Goal: Task Accomplishment & Management: Manage account settings

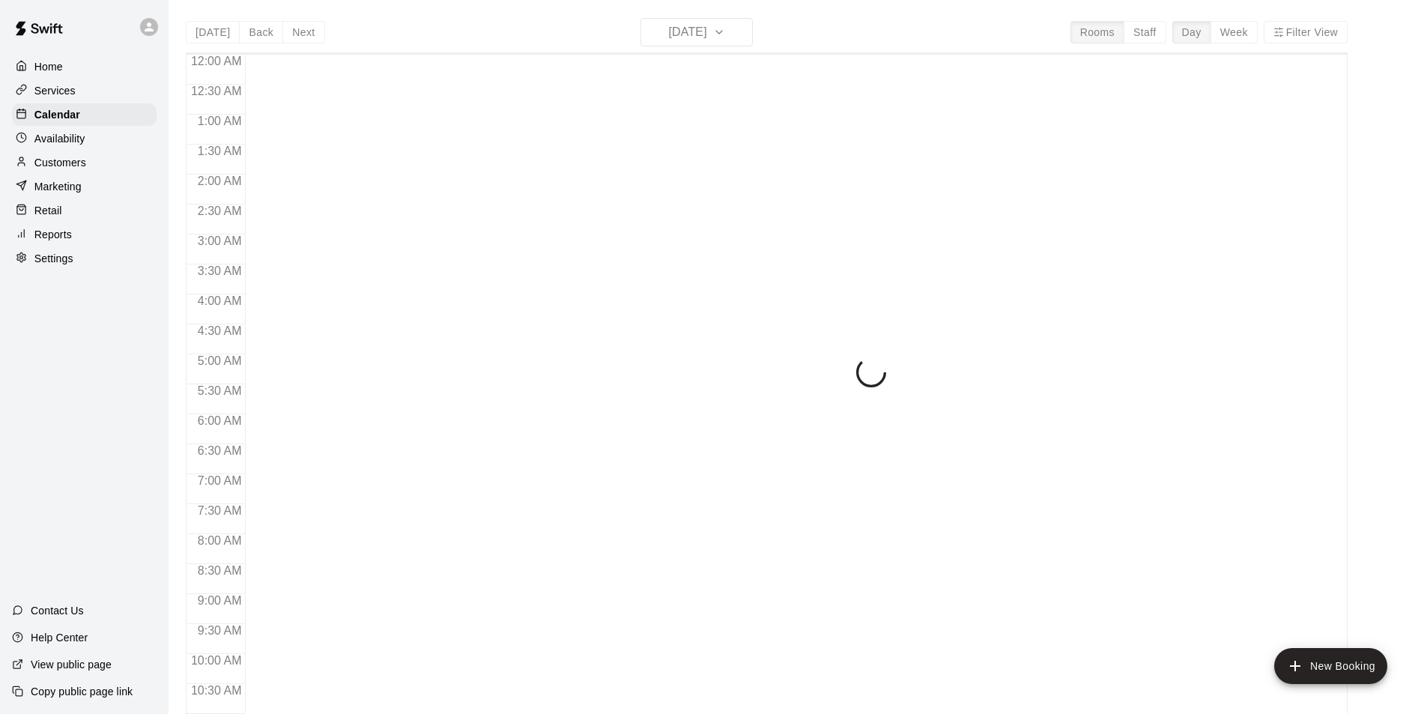
scroll to position [652, 0]
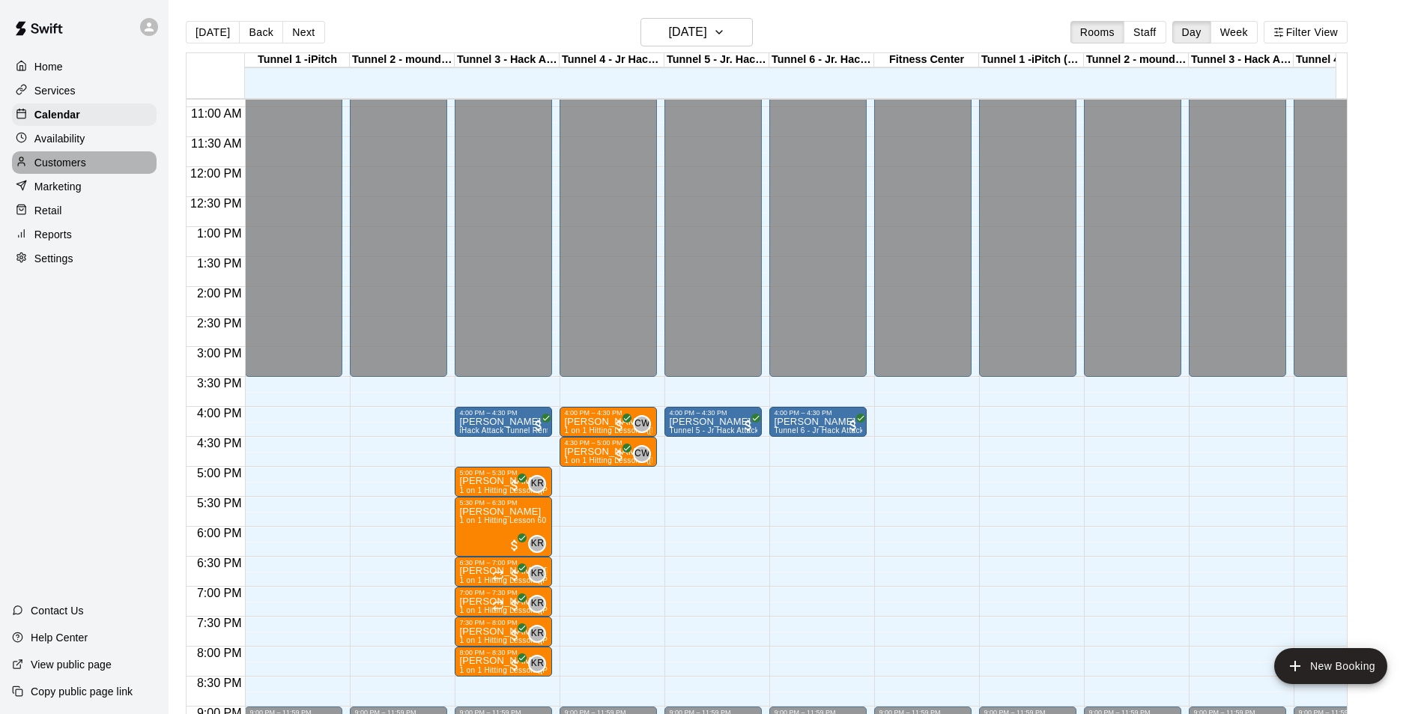
click at [78, 163] on p "Customers" at bounding box center [60, 162] width 52 height 15
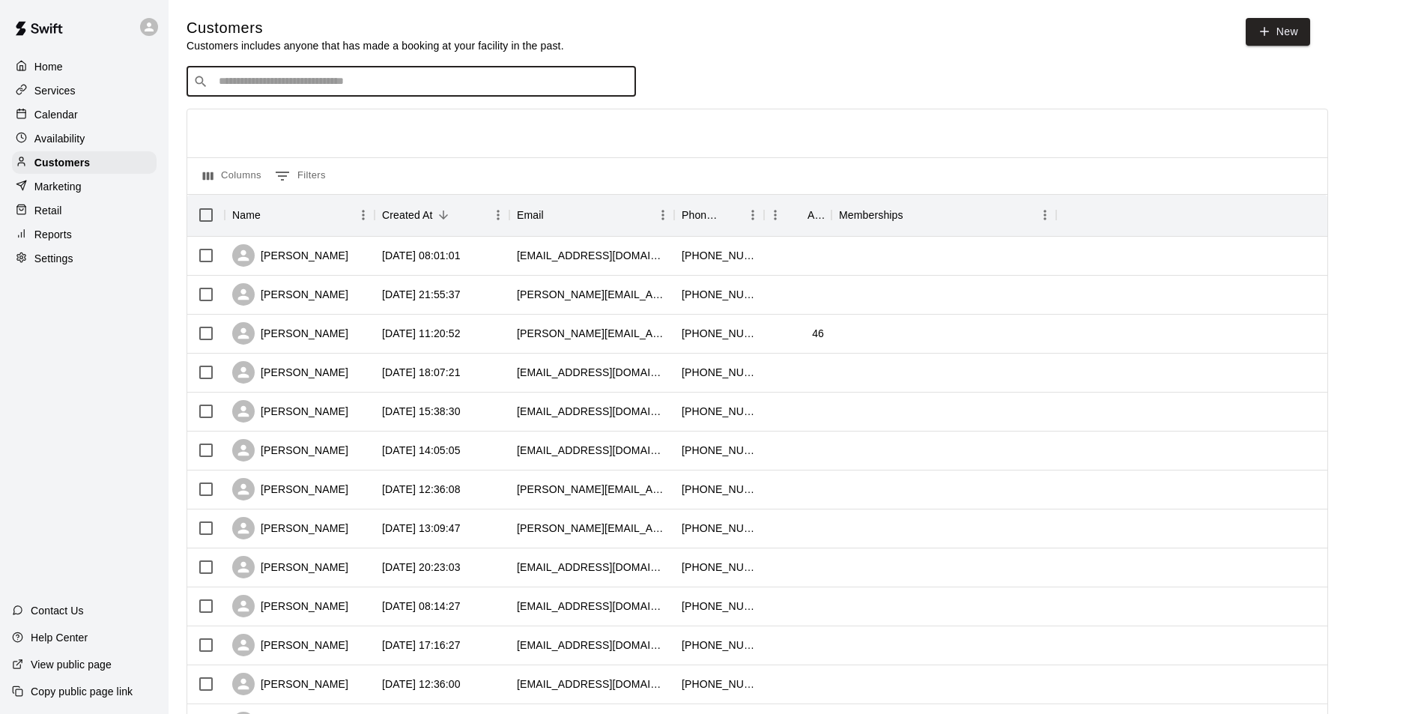
click at [306, 76] on input "Search customers by name or email" at bounding box center [421, 81] width 415 height 15
type input "*"
type input "*****"
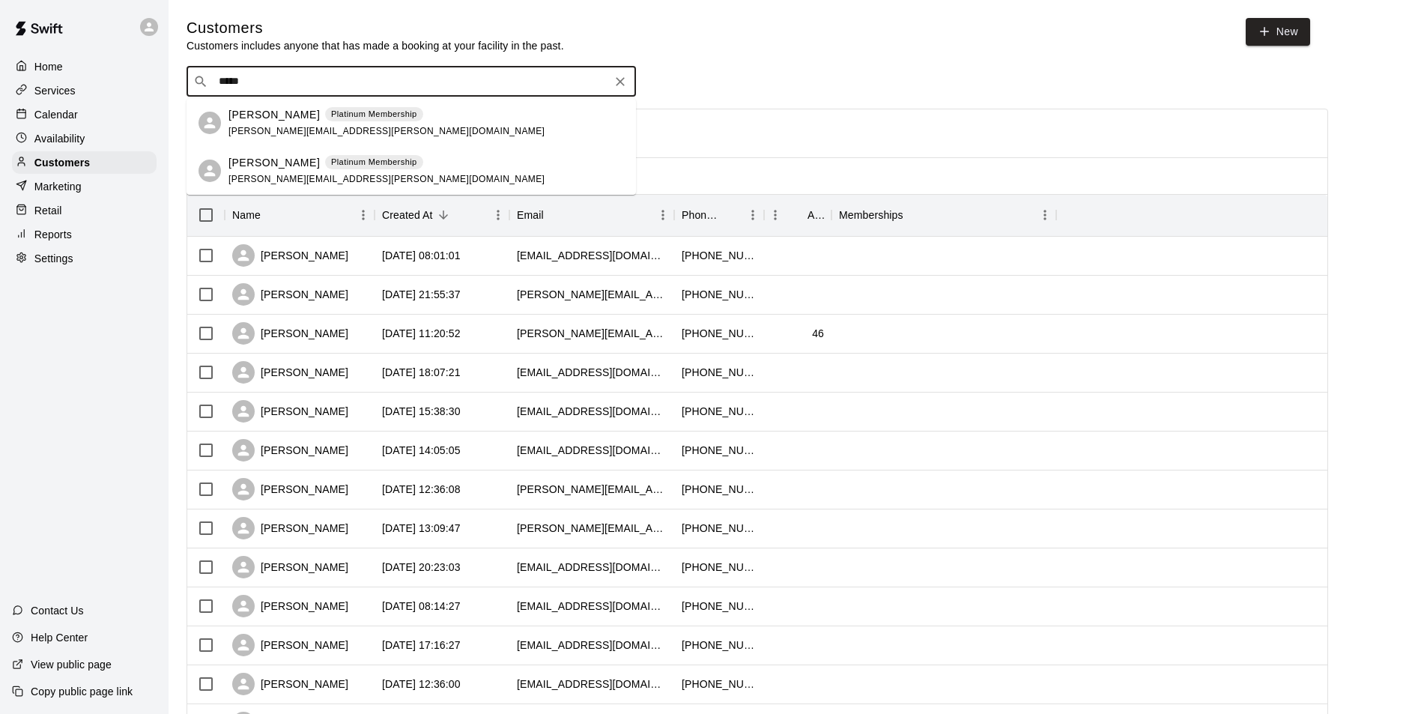
click at [325, 126] on span "[PERSON_NAME][EMAIL_ADDRESS][PERSON_NAME][DOMAIN_NAME]" at bounding box center [386, 131] width 316 height 10
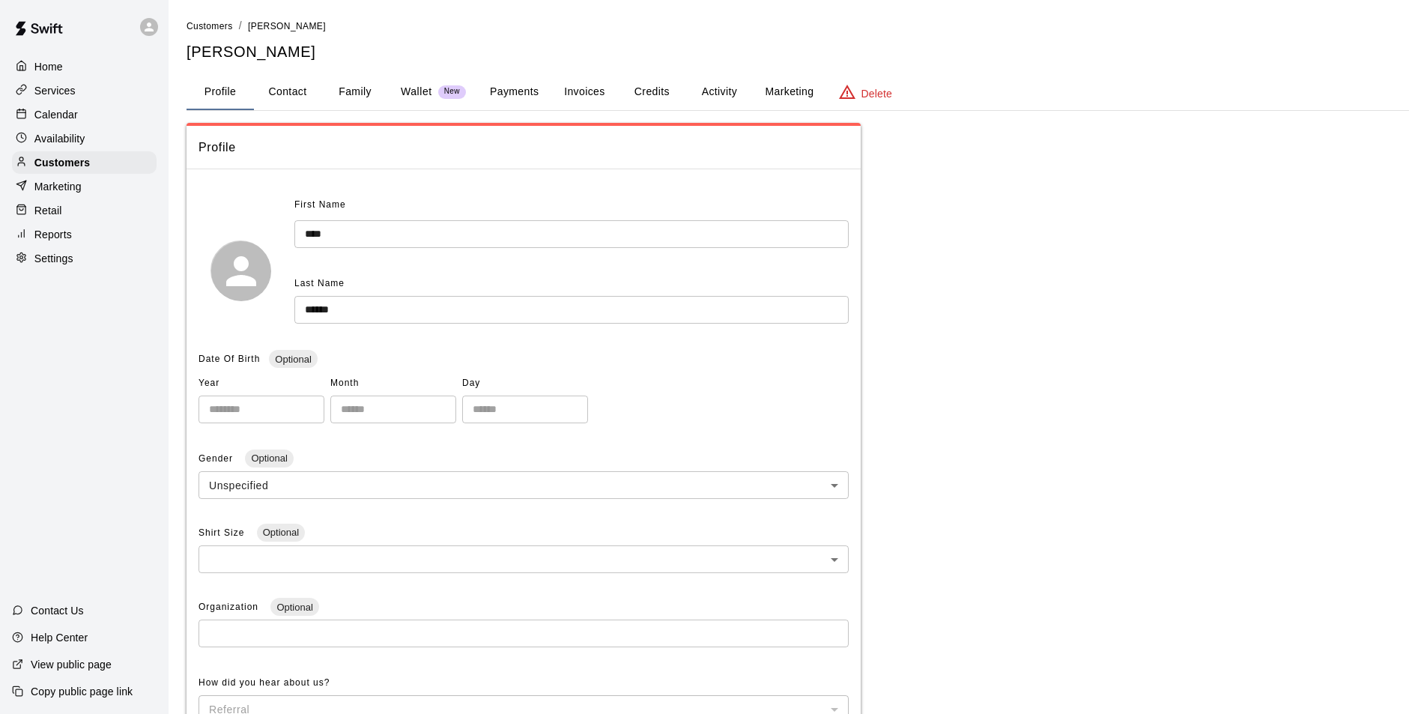
click at [354, 90] on button "Family" at bounding box center [354, 92] width 67 height 36
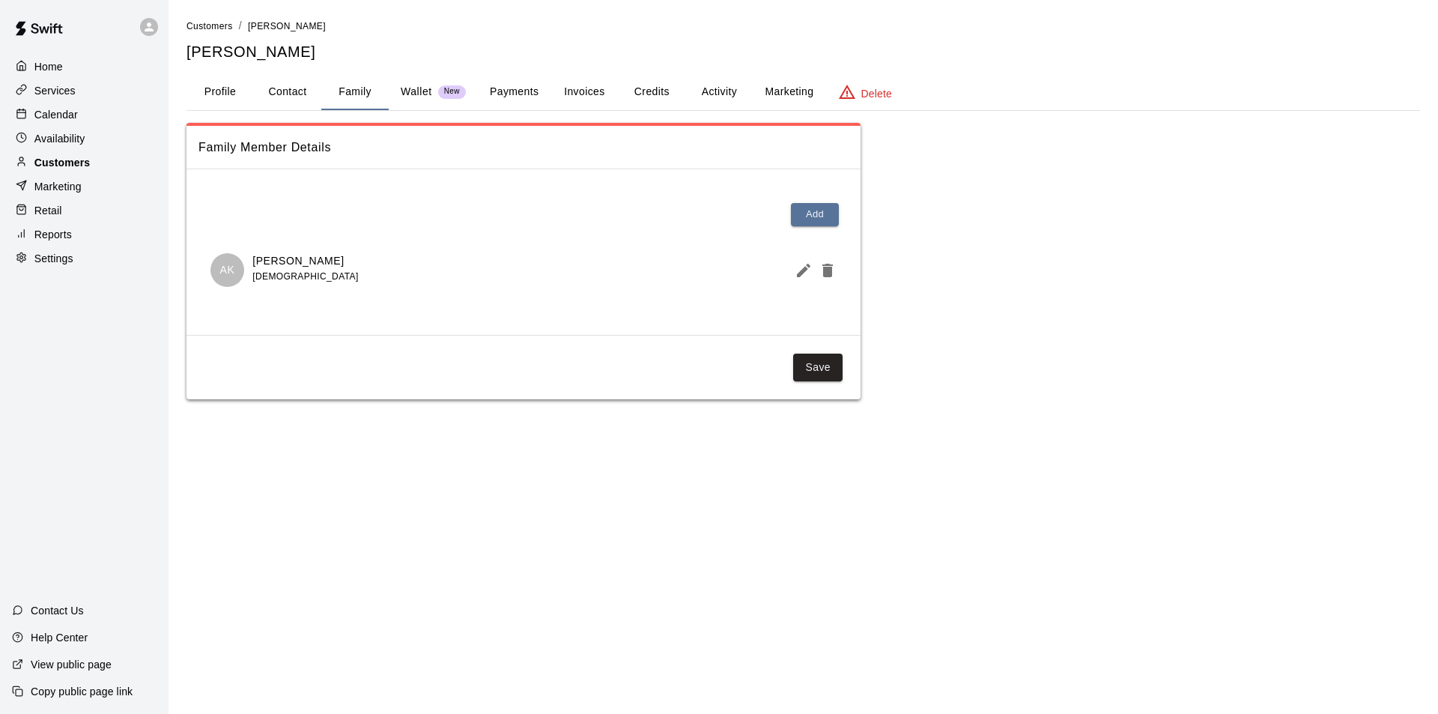
click at [82, 170] on p "Customers" at bounding box center [61, 162] width 55 height 15
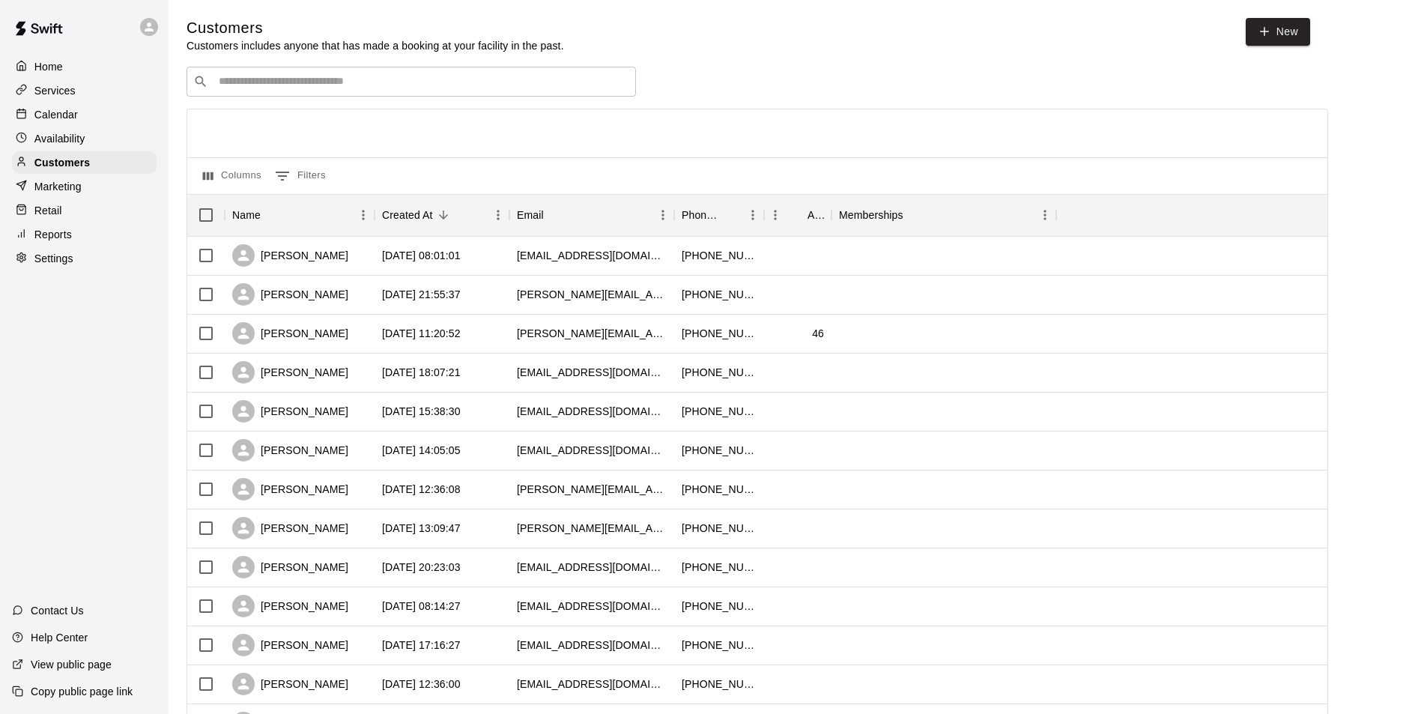
click at [83, 190] on div "Marketing" at bounding box center [84, 186] width 145 height 22
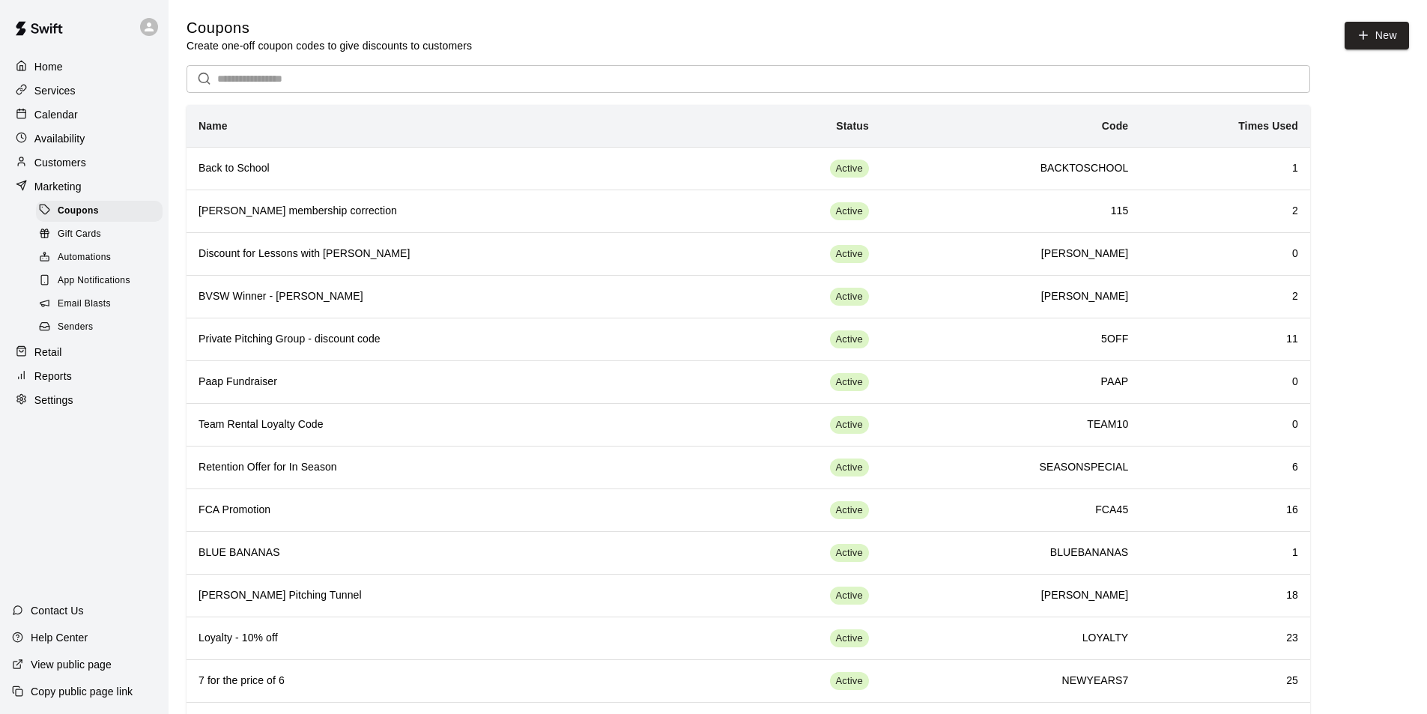
click at [44, 116] on p "Calendar" at bounding box center [55, 114] width 43 height 15
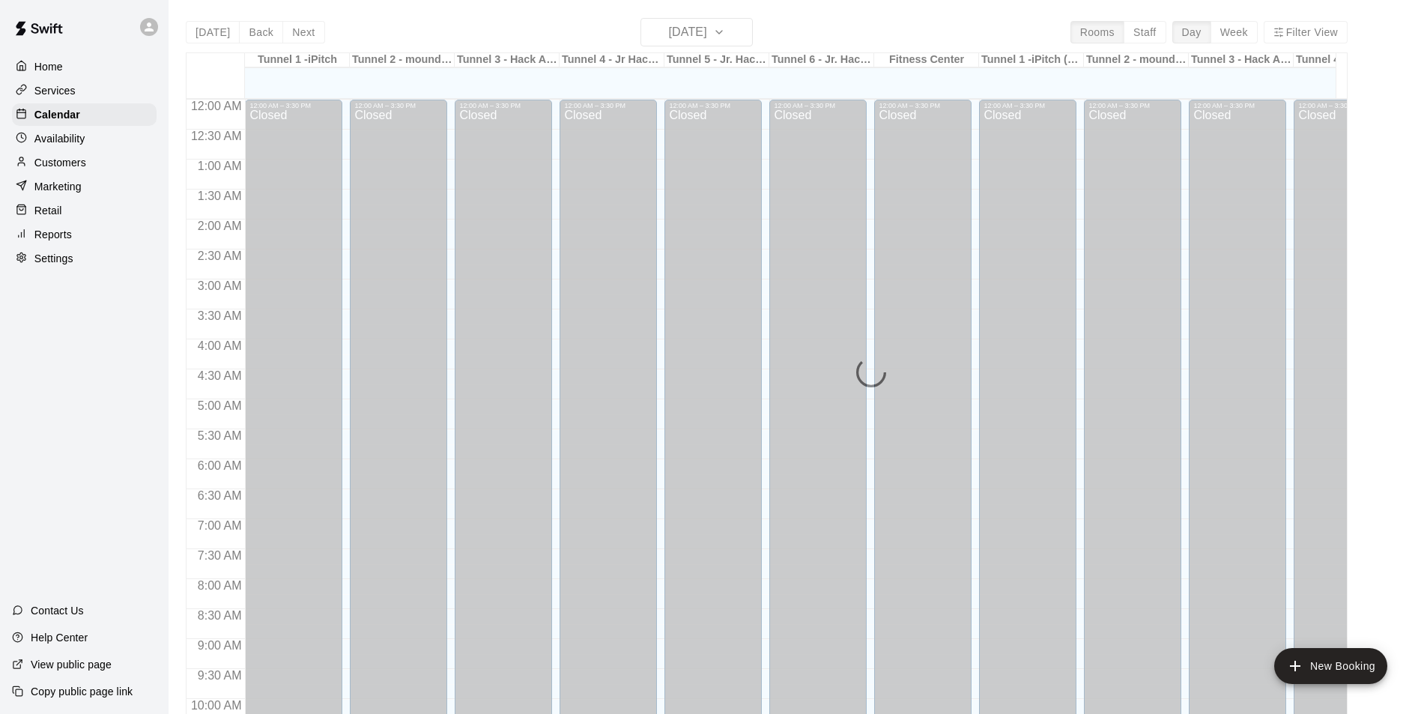
scroll to position [653, 0]
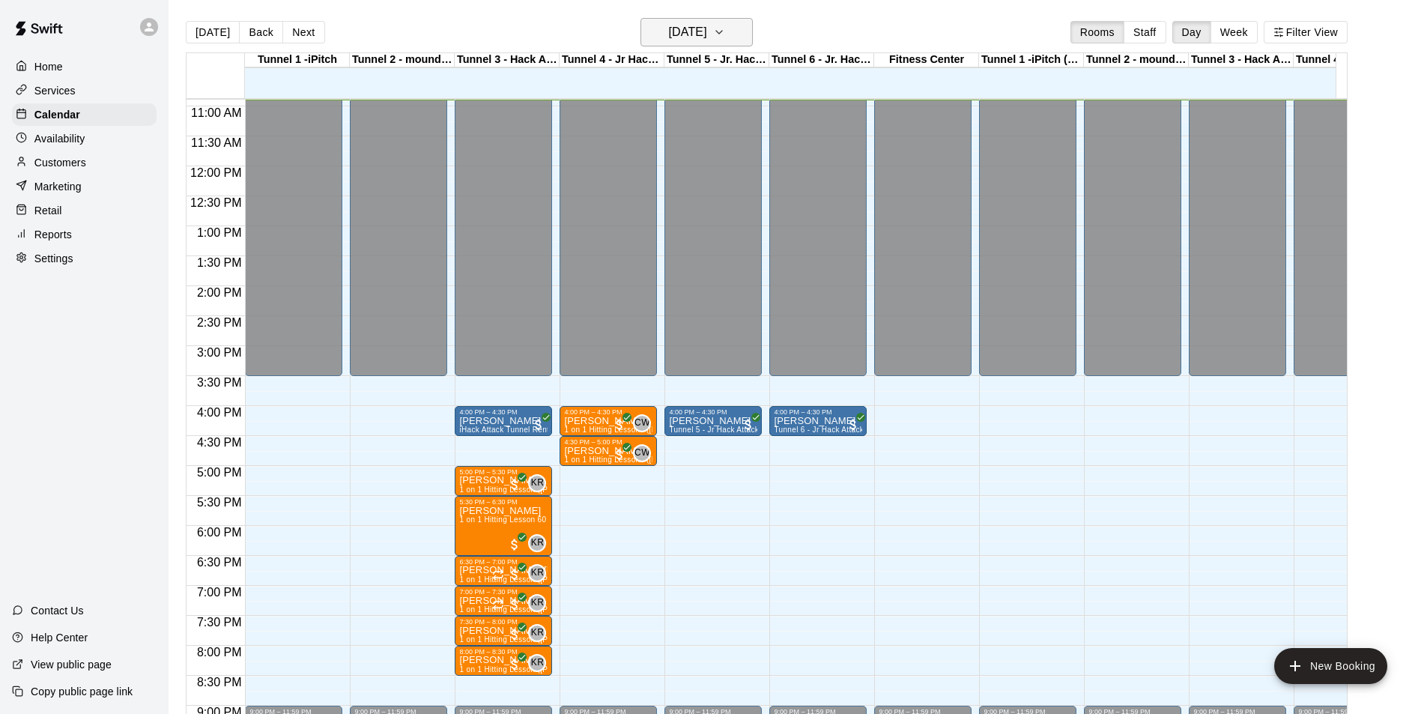
click at [722, 33] on icon "button" at bounding box center [719, 32] width 6 height 3
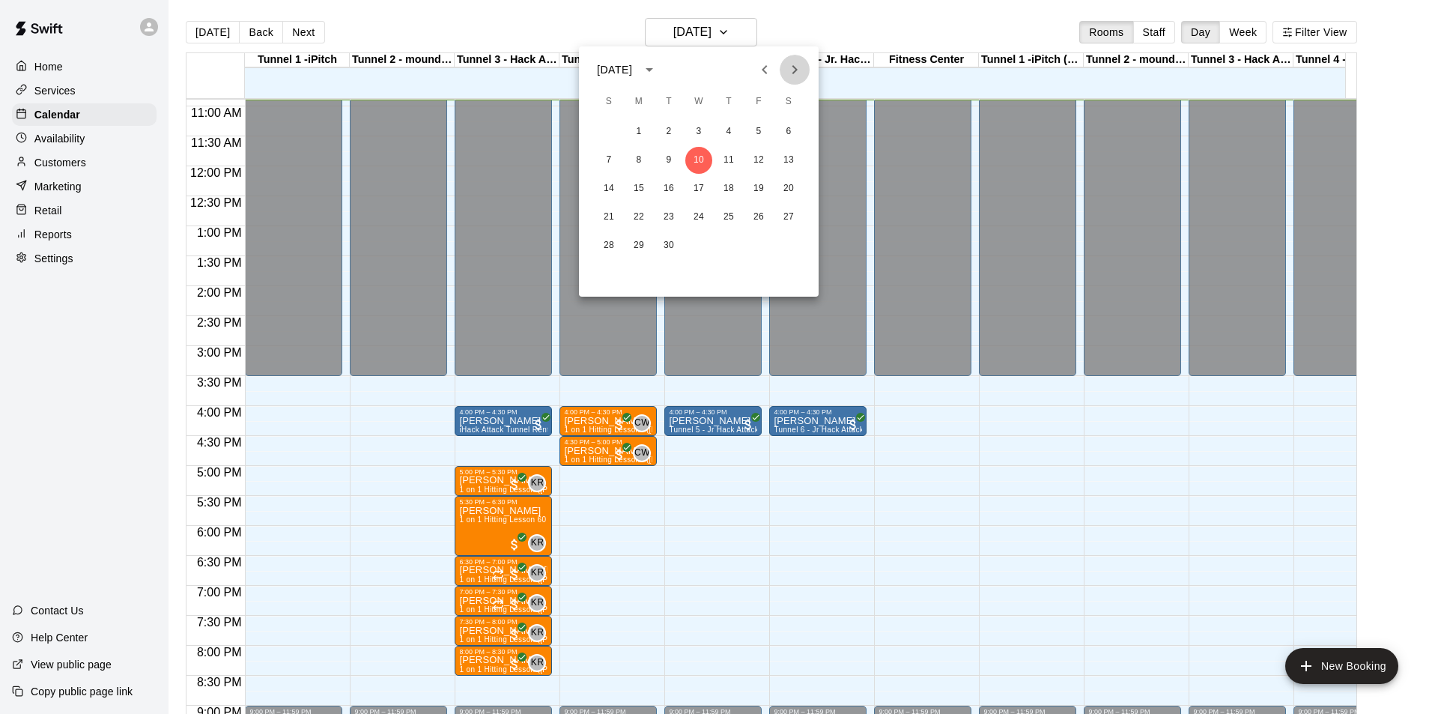
click at [791, 66] on icon "Next month" at bounding box center [795, 70] width 18 height 18
drag, startPoint x: 661, startPoint y: 214, endPoint x: 653, endPoint y: 215, distance: 7.6
click at [661, 215] on button "18" at bounding box center [669, 217] width 27 height 27
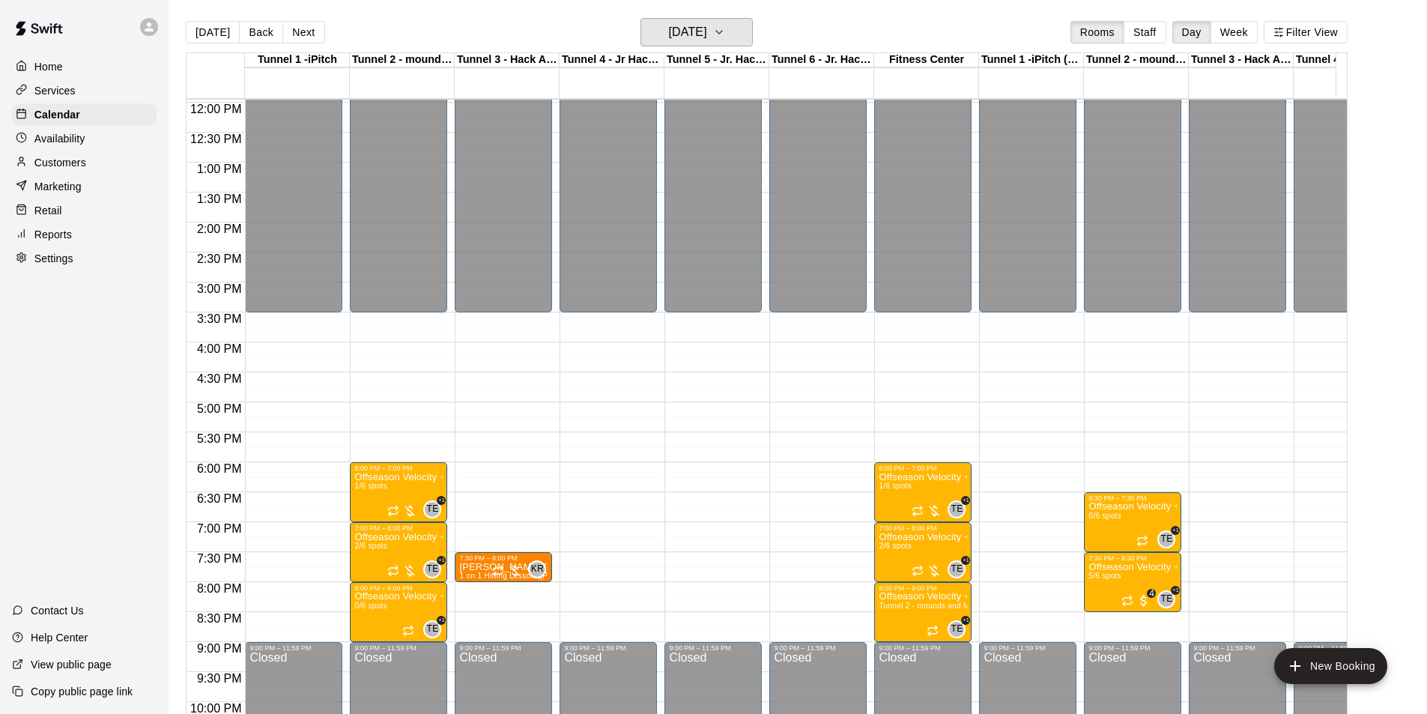
scroll to position [802, 0]
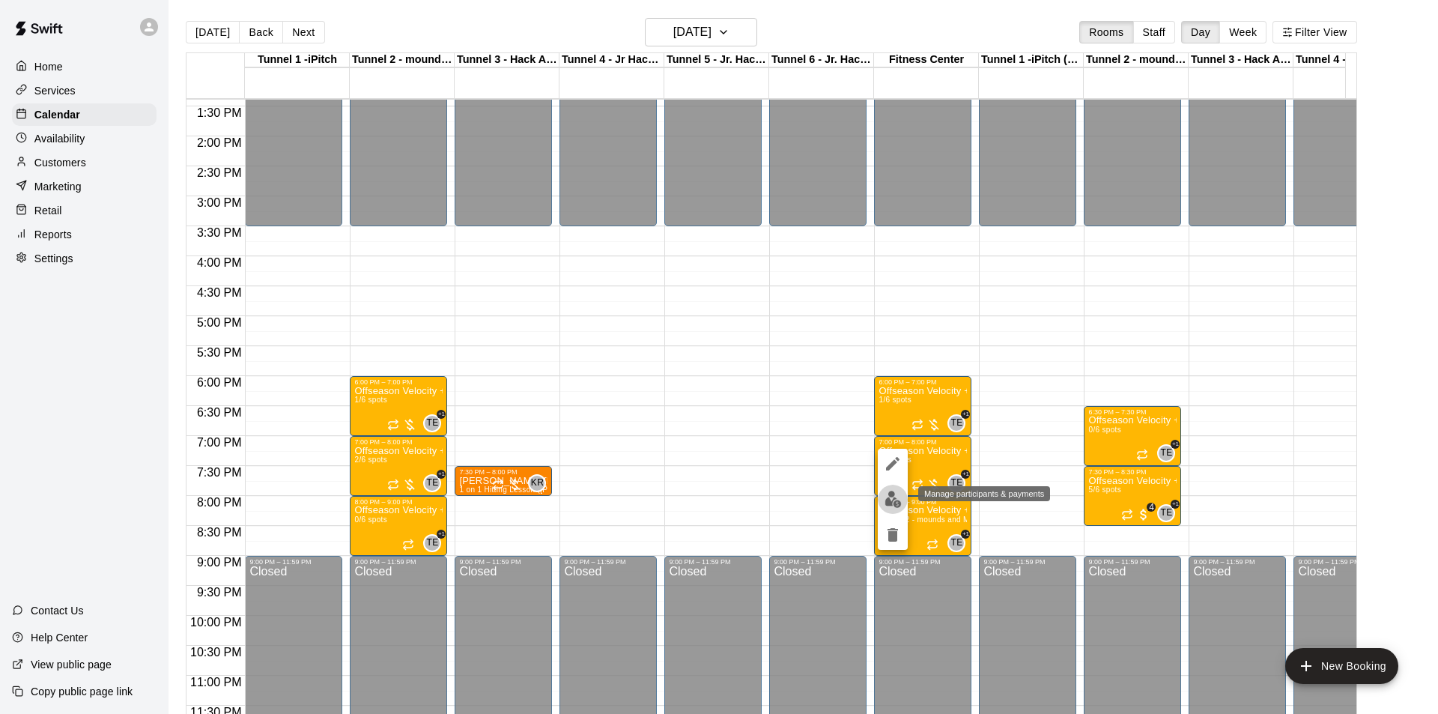
click at [896, 509] on button "edit" at bounding box center [893, 499] width 30 height 29
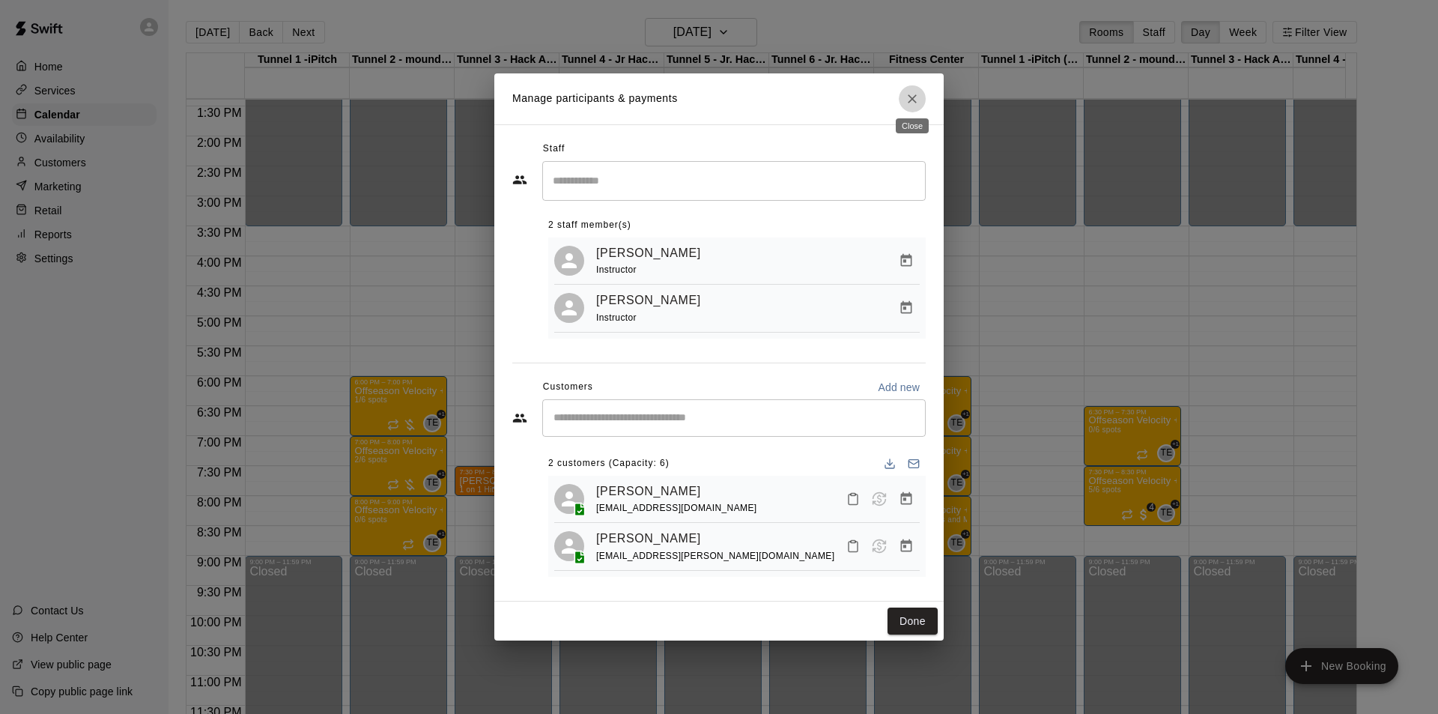
click at [908, 91] on icon "Close" at bounding box center [912, 98] width 15 height 15
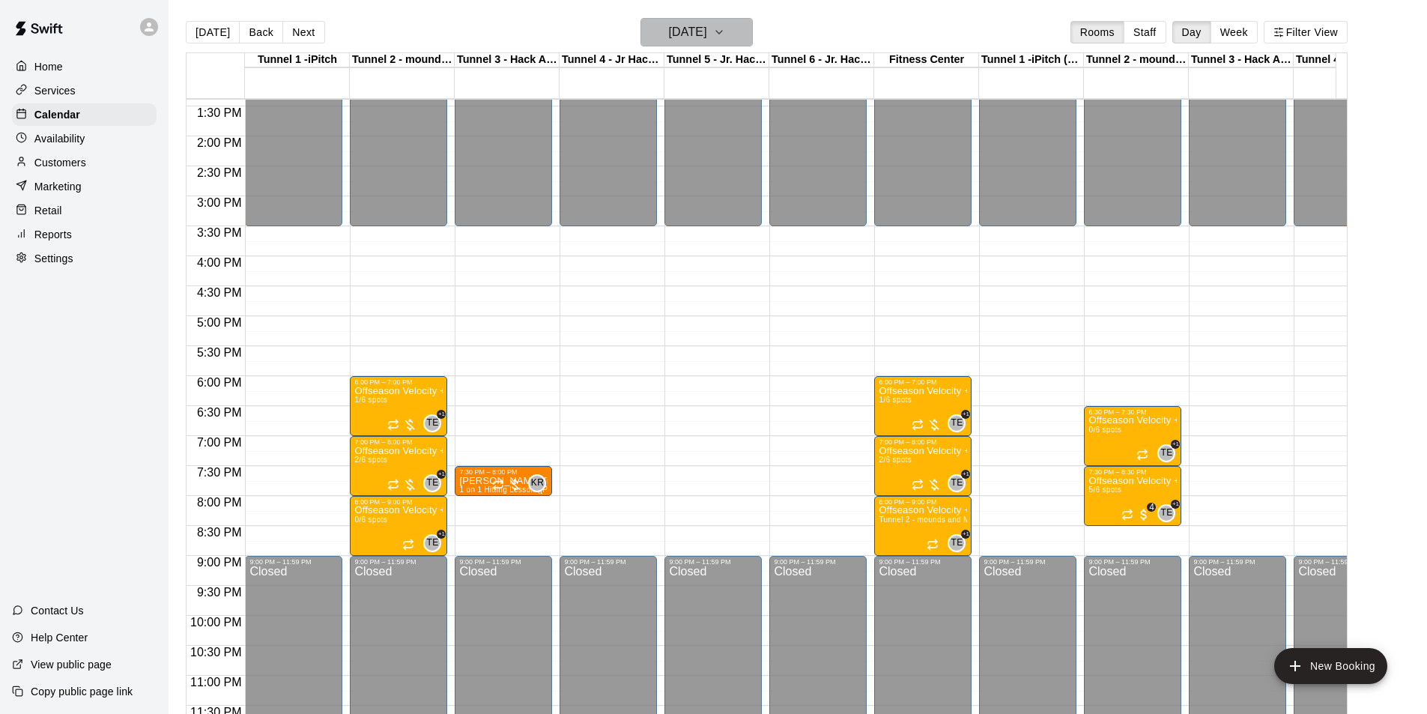
click at [707, 40] on h6 "[DATE]" at bounding box center [688, 32] width 38 height 21
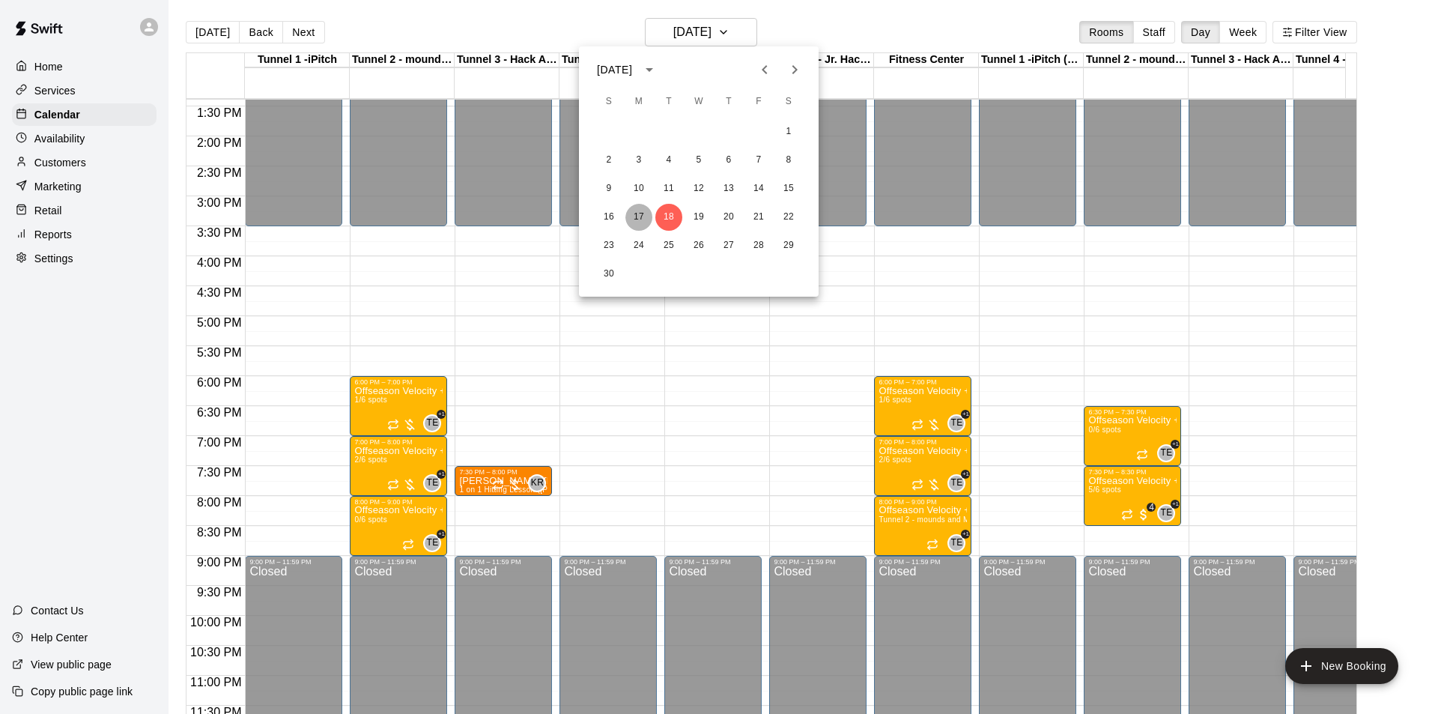
click at [649, 208] on button "17" at bounding box center [639, 217] width 27 height 27
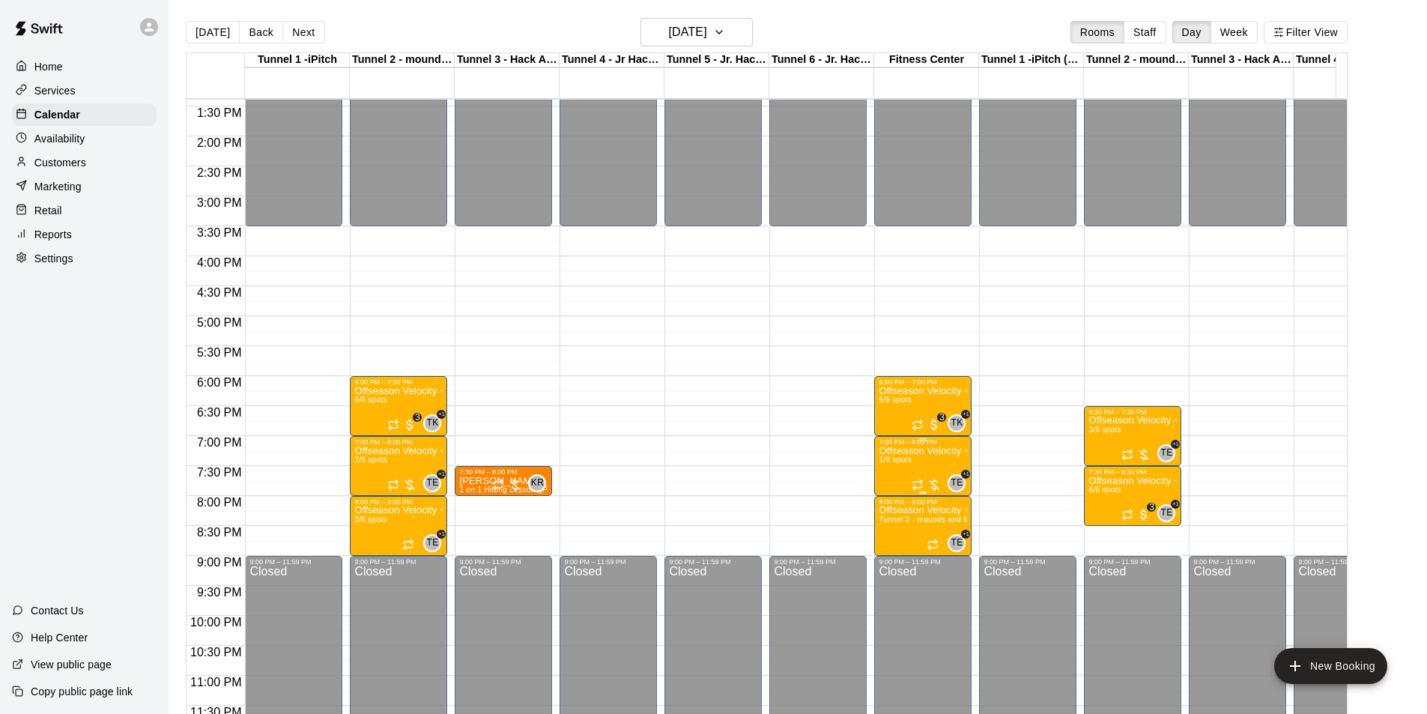
click at [887, 467] on body "Home Services Calendar Availability Customers Marketing Retail Reports Settings…" at bounding box center [713, 369] width 1427 height 738
click at [902, 451] on p "Offseason Velocity + Arm Care Program ([DATE] & Wed 7-8pm mixed ages)" at bounding box center [923, 451] width 88 height 0
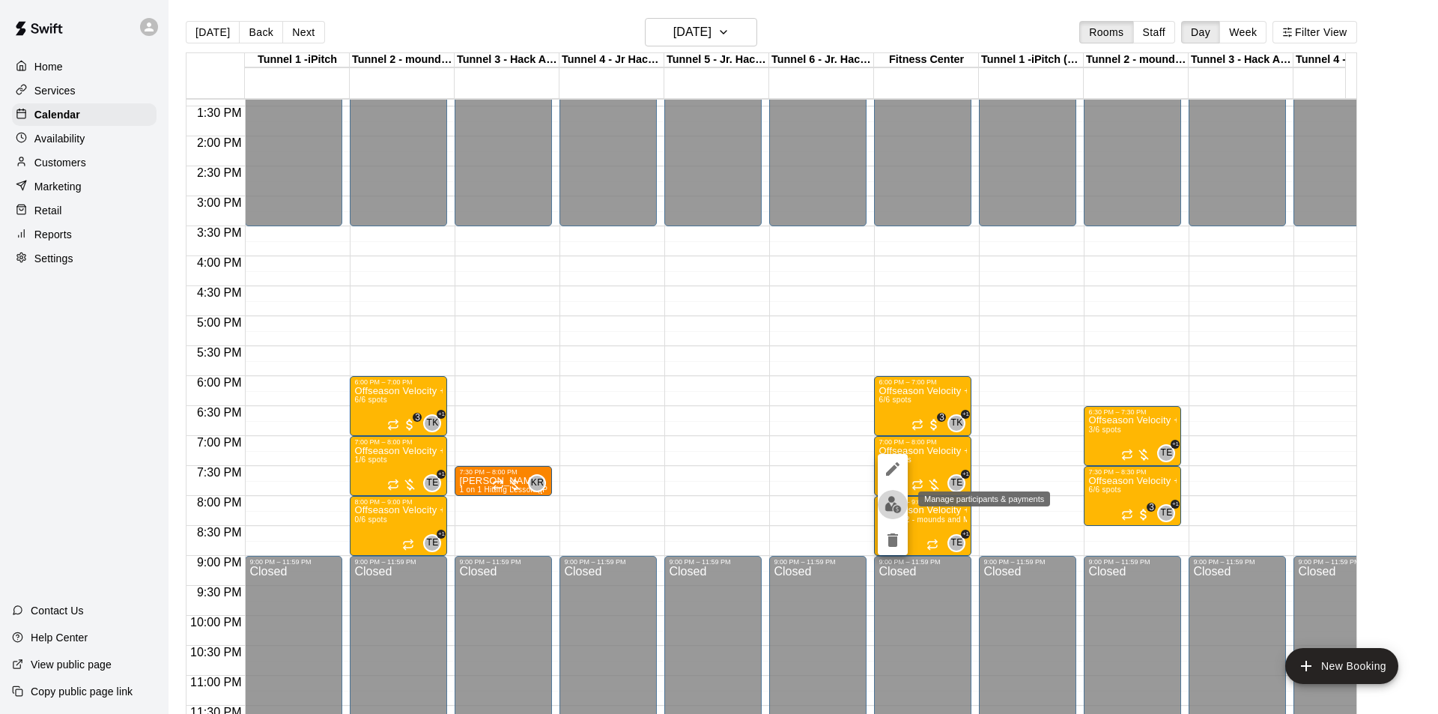
click at [891, 506] on img "edit" at bounding box center [893, 504] width 17 height 17
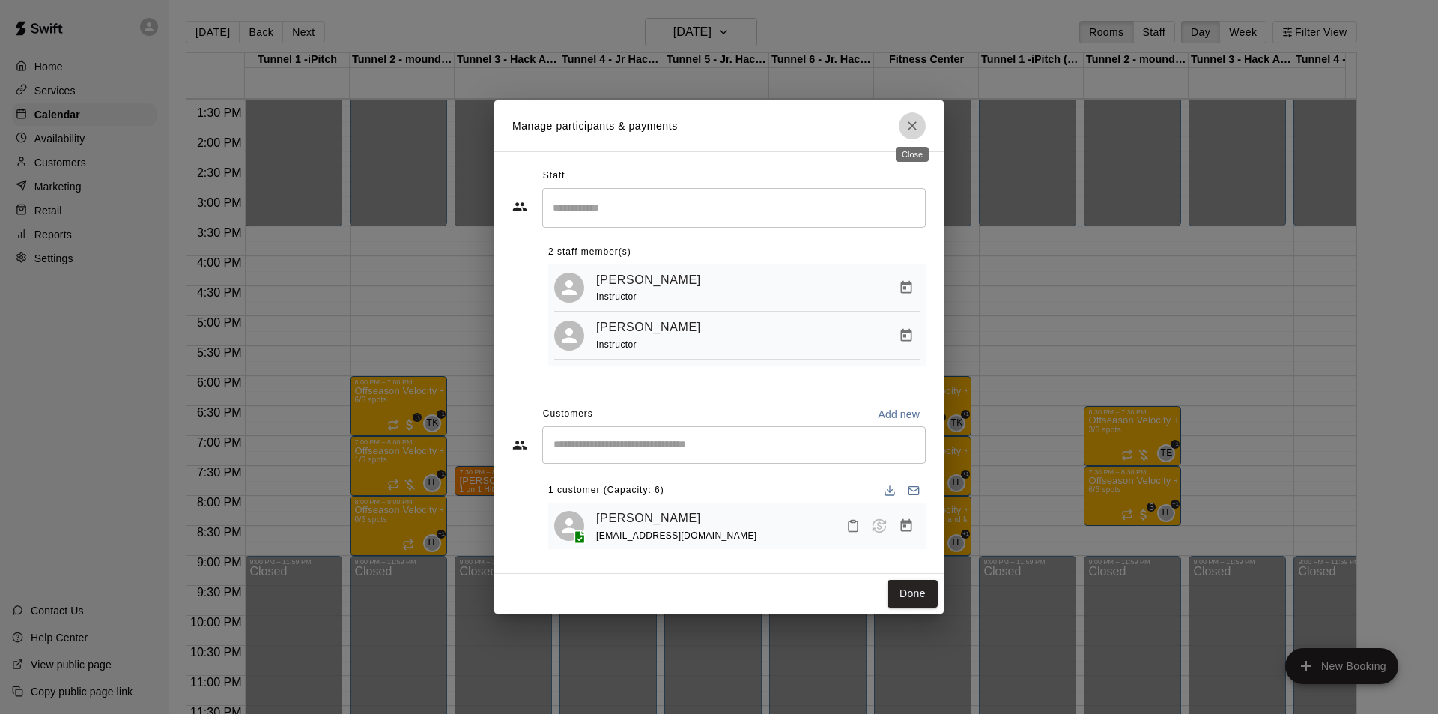
click at [912, 124] on icon "Close" at bounding box center [912, 125] width 15 height 15
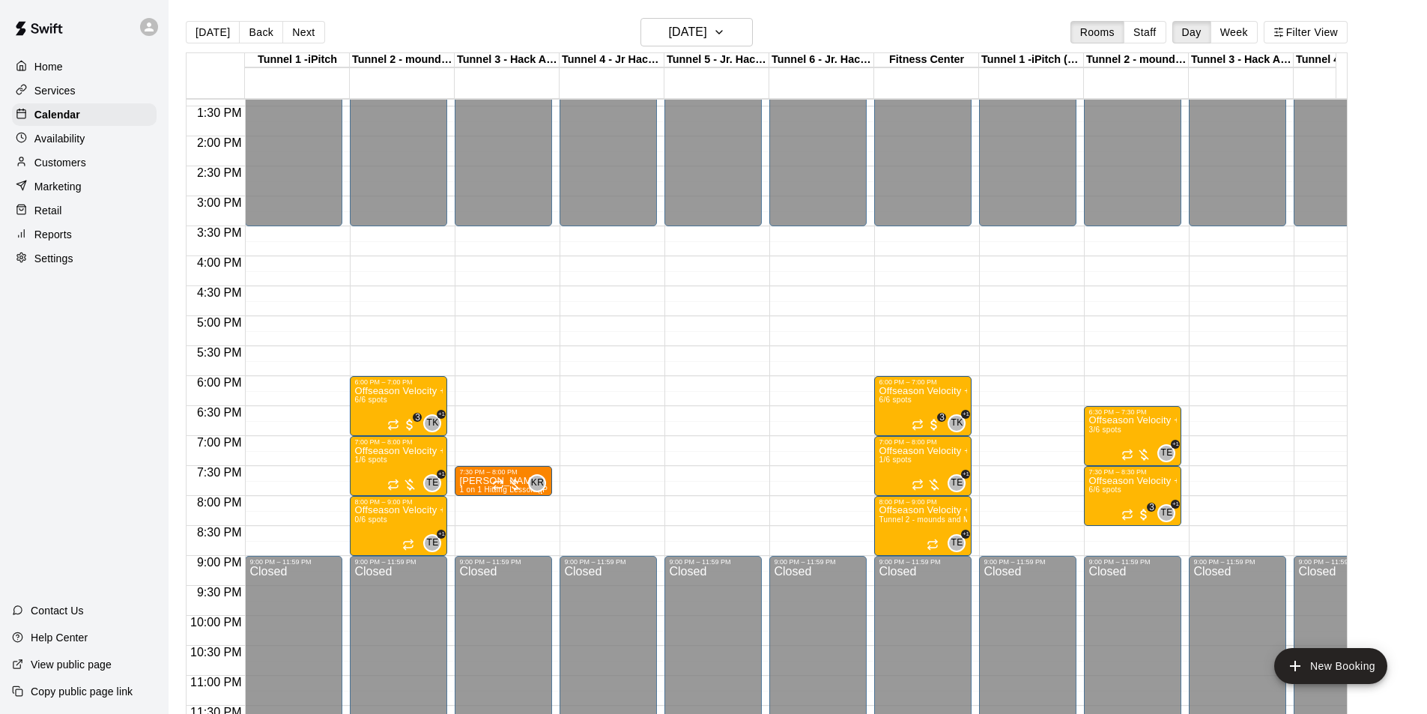
drag, startPoint x: 76, startPoint y: 175, endPoint x: 81, endPoint y: 168, distance: 8.5
click at [76, 174] on div "Customers" at bounding box center [84, 162] width 145 height 22
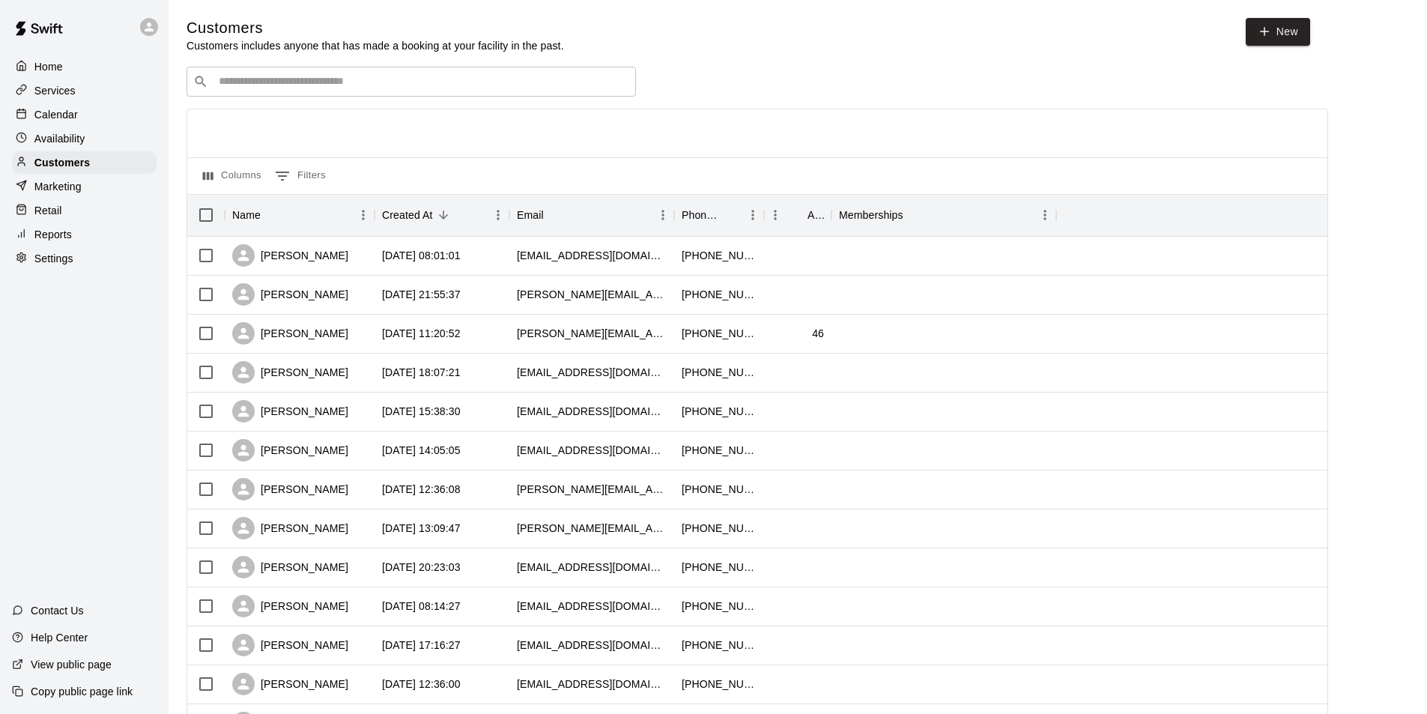
click at [311, 85] on input "Search customers by name or email" at bounding box center [421, 81] width 415 height 15
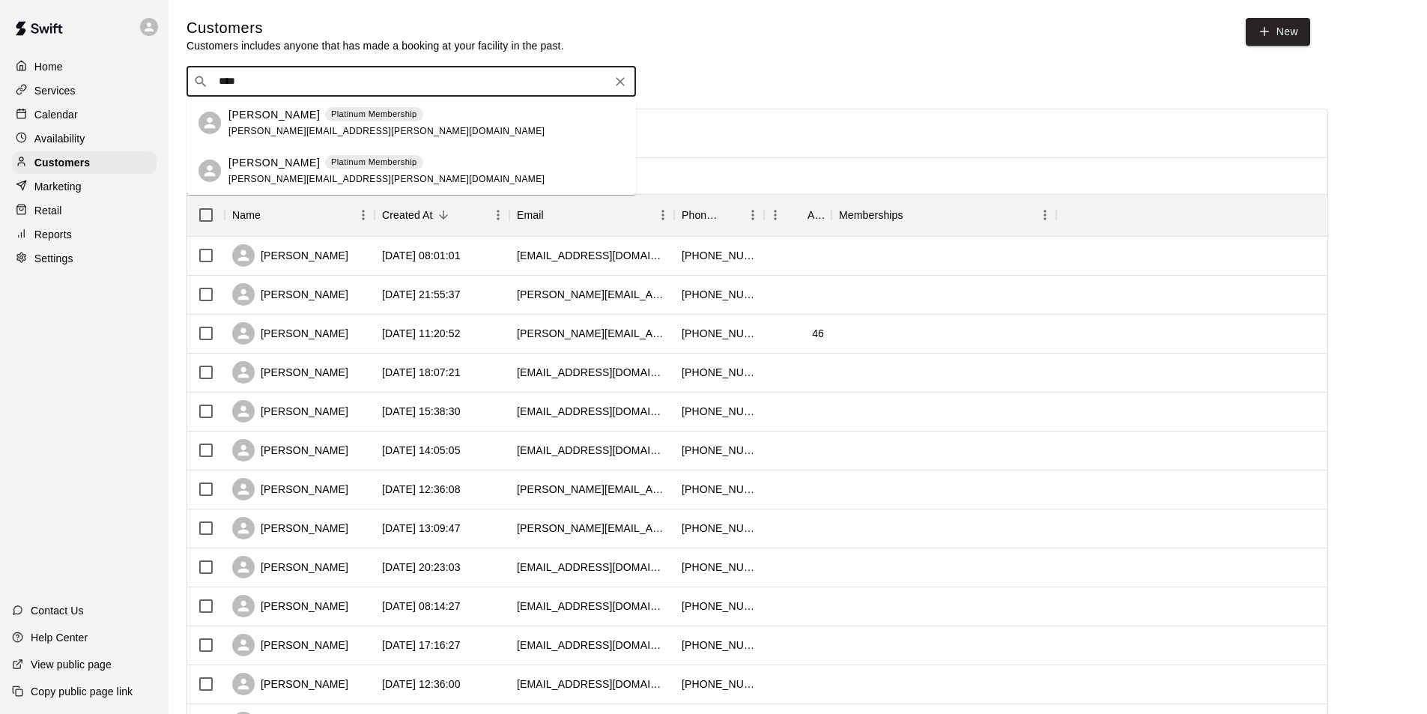
type input "****"
